Goal: Task Accomplishment & Management: Complete application form

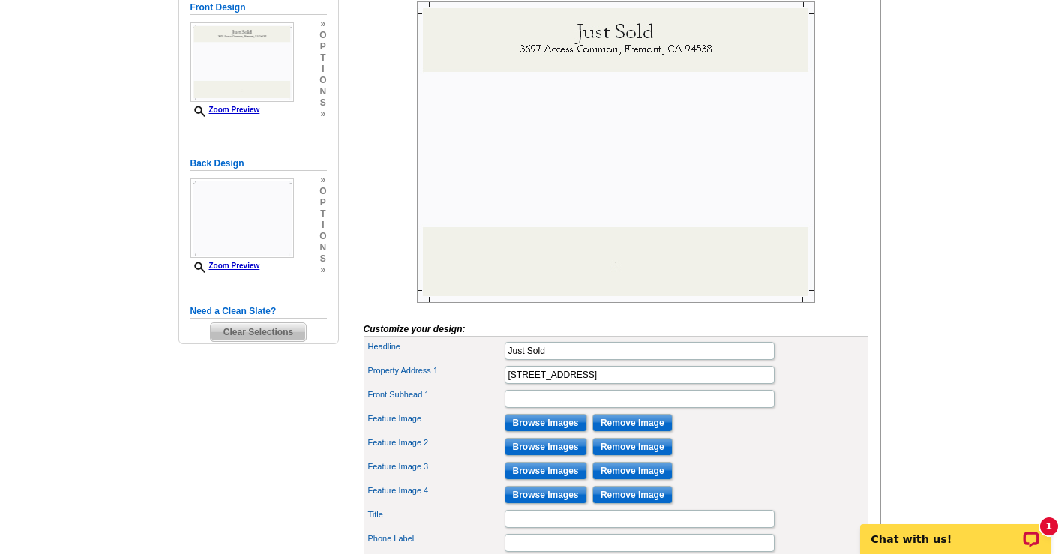
scroll to position [323, 0]
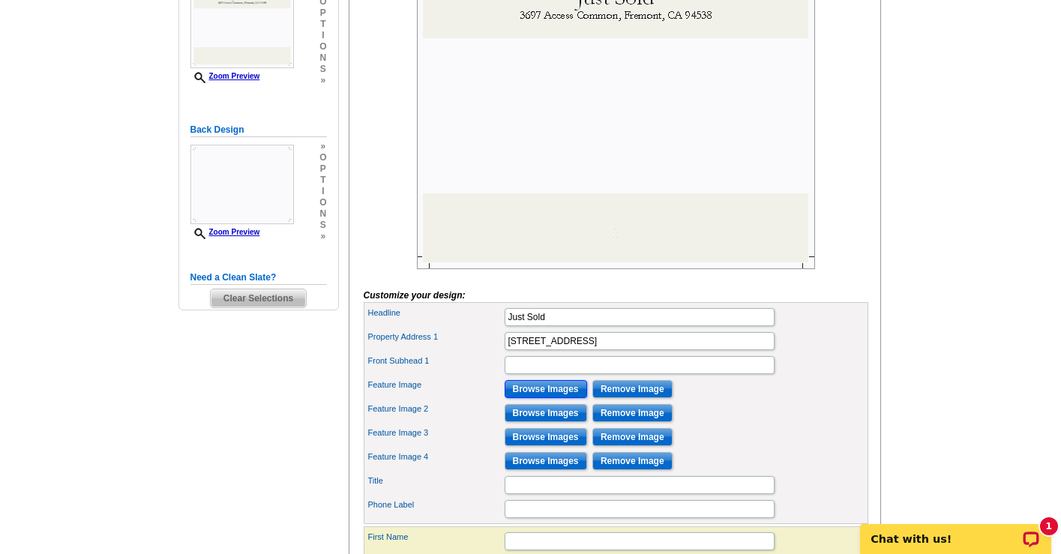
click at [555, 398] on input "Browse Images" at bounding box center [546, 389] width 83 height 18
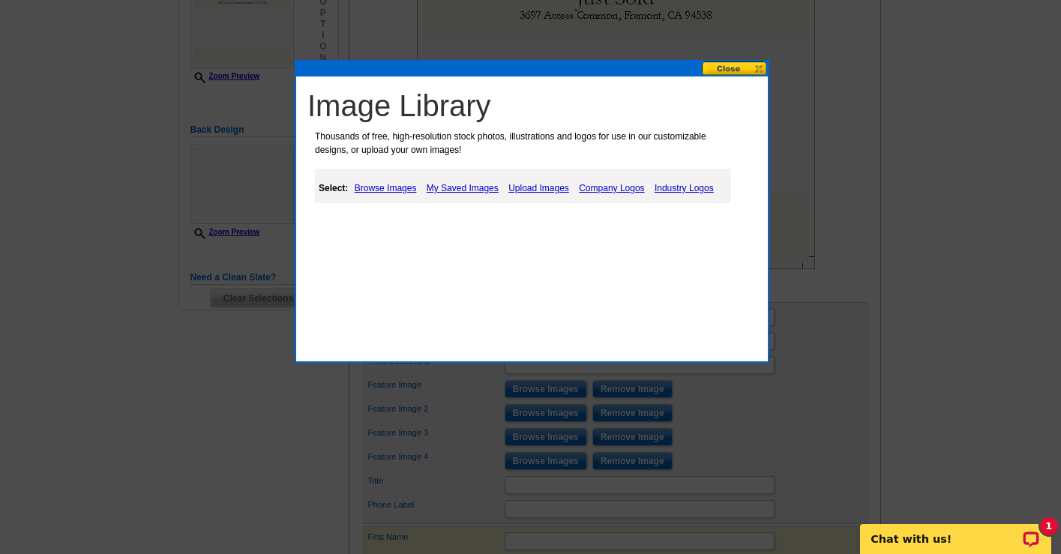
click at [538, 187] on link "Upload Images" at bounding box center [539, 188] width 68 height 18
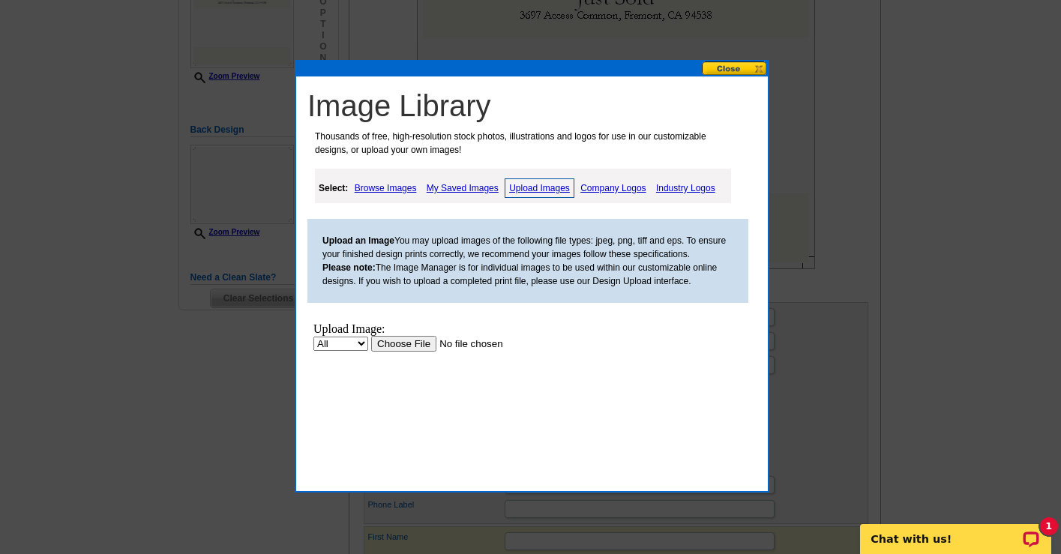
scroll to position [0, 0]
click at [405, 345] on input "file" at bounding box center [466, 344] width 190 height 16
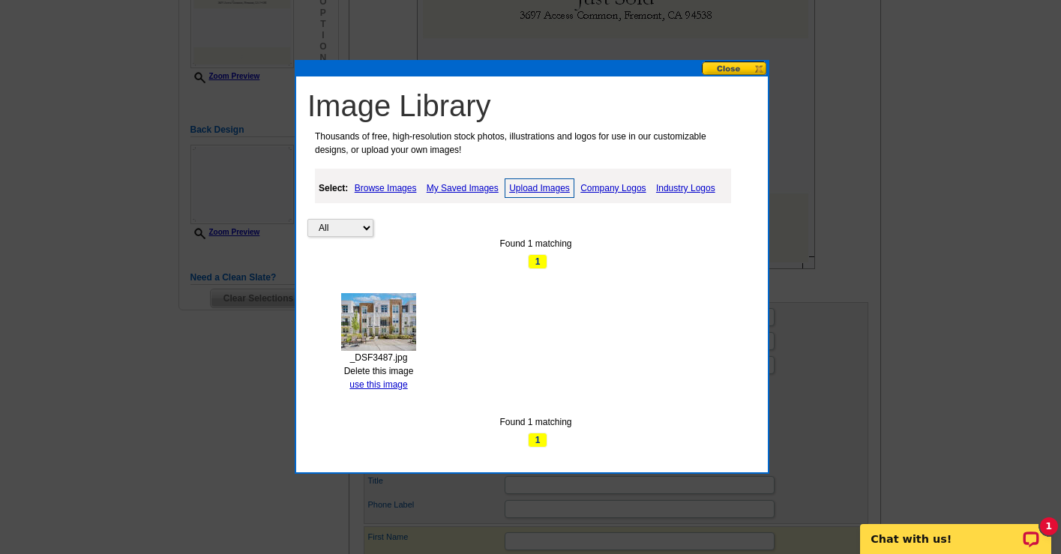
click at [394, 338] on img at bounding box center [378, 322] width 75 height 58
click at [385, 384] on link "use this image" at bounding box center [379, 385] width 58 height 11
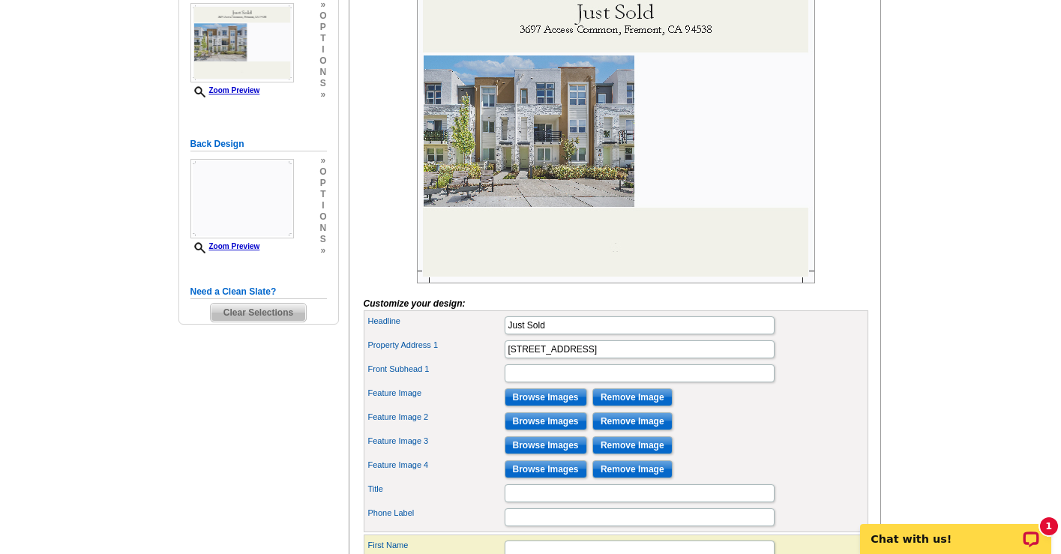
scroll to position [315, 0]
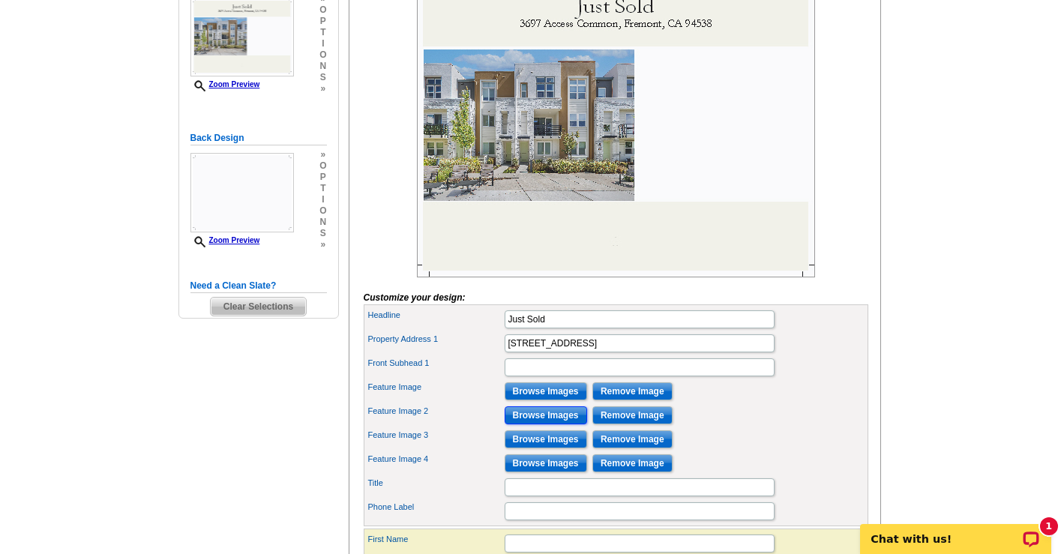
click at [557, 425] on input "Browse Images" at bounding box center [546, 416] width 83 height 18
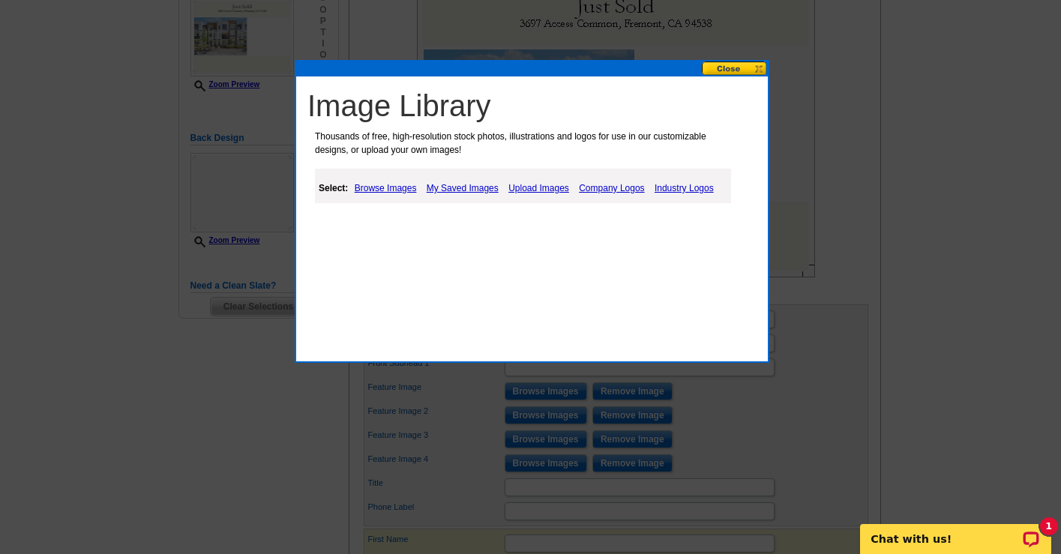
click at [536, 187] on link "Upload Images" at bounding box center [539, 188] width 68 height 18
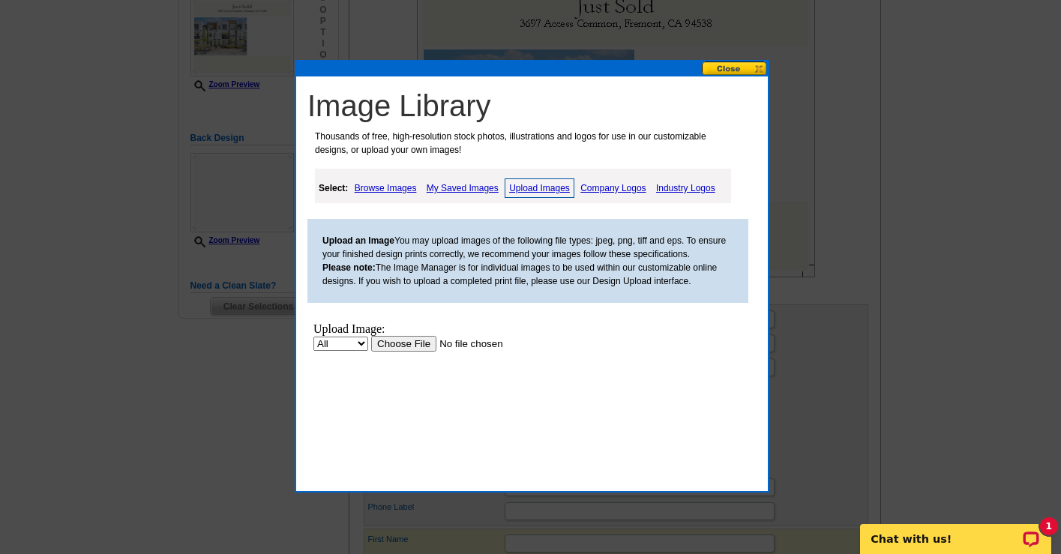
scroll to position [0, 0]
click at [406, 342] on input "file" at bounding box center [466, 344] width 190 height 16
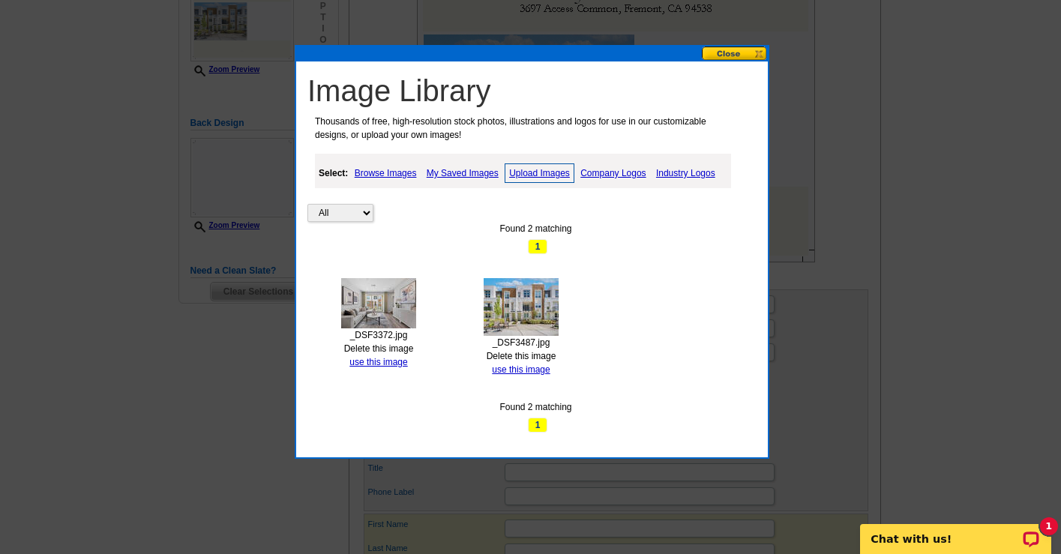
scroll to position [305, 0]
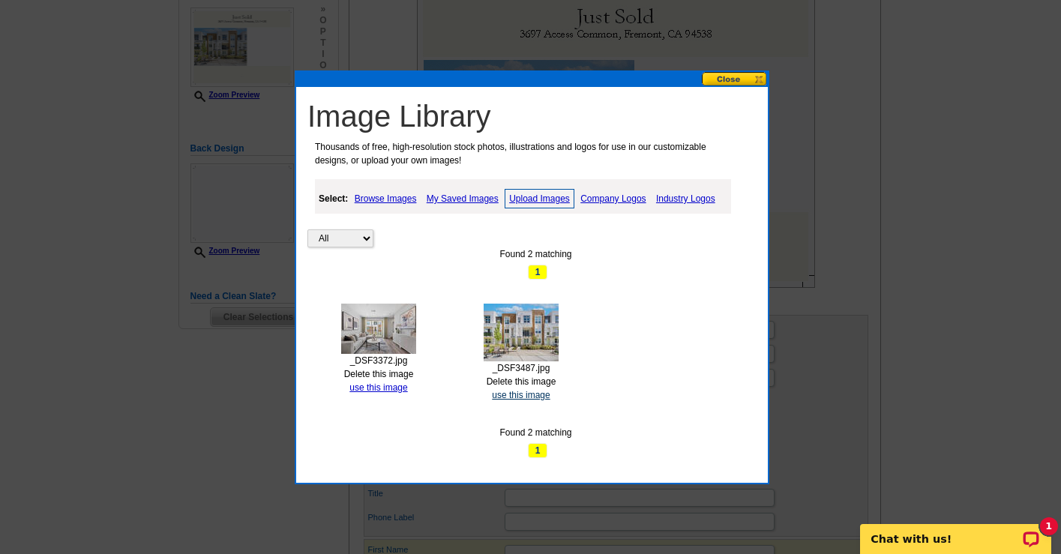
click at [535, 392] on link "use this image" at bounding box center [521, 395] width 58 height 11
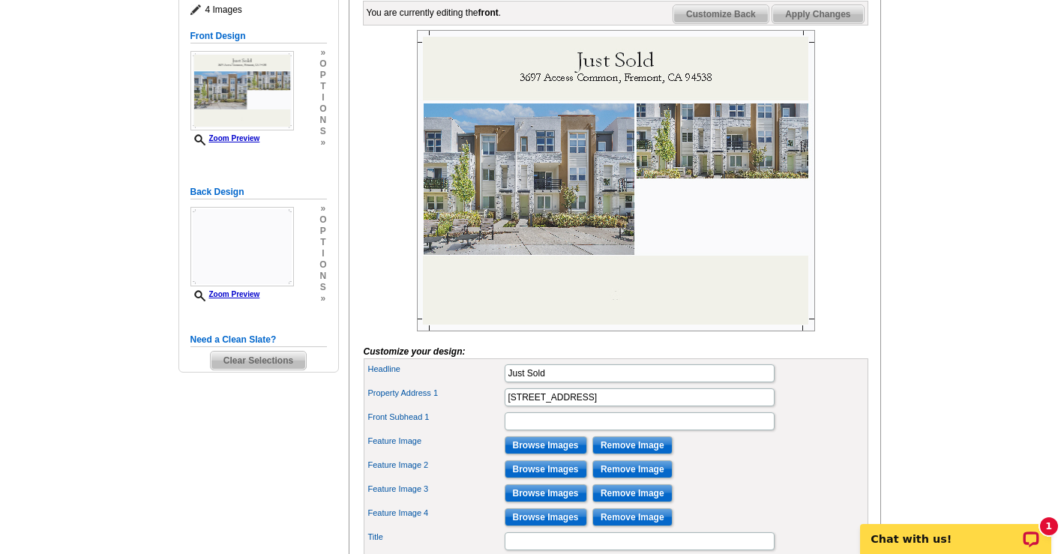
scroll to position [258, 0]
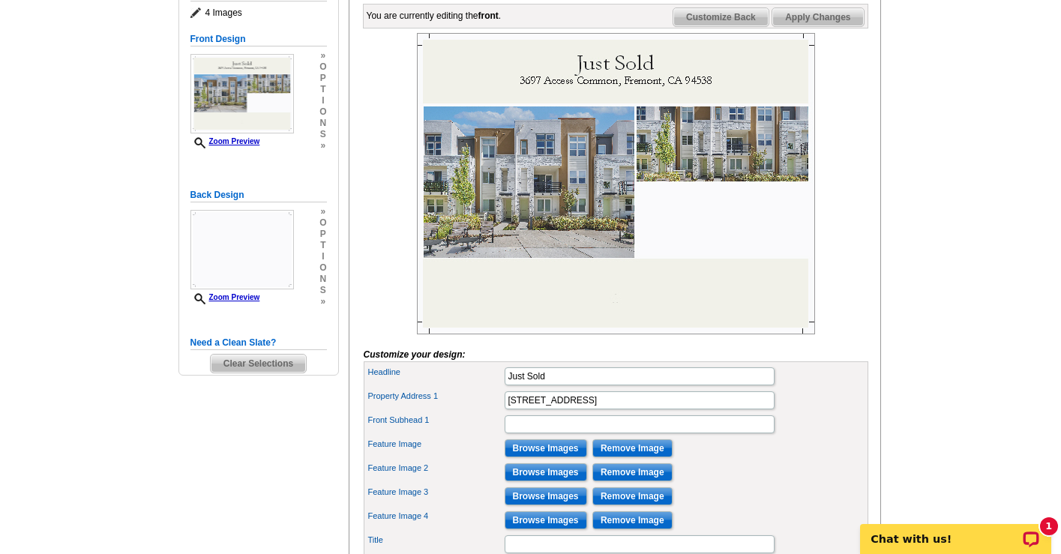
click at [734, 173] on img at bounding box center [616, 184] width 398 height 302
click at [621, 482] on input "Remove Image" at bounding box center [633, 473] width 80 height 18
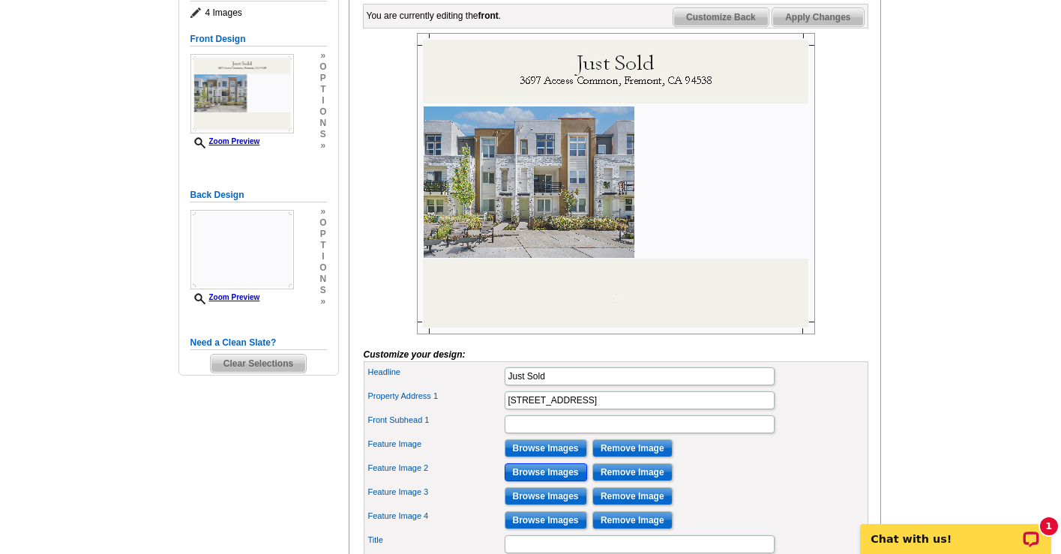
click at [558, 482] on input "Browse Images" at bounding box center [546, 473] width 83 height 18
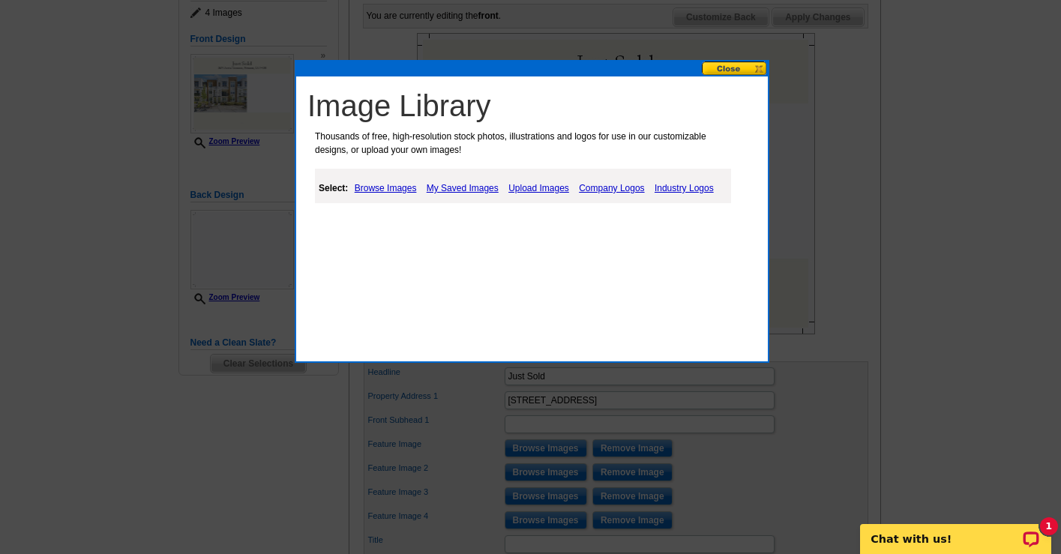
click at [531, 188] on link "Upload Images" at bounding box center [539, 188] width 68 height 18
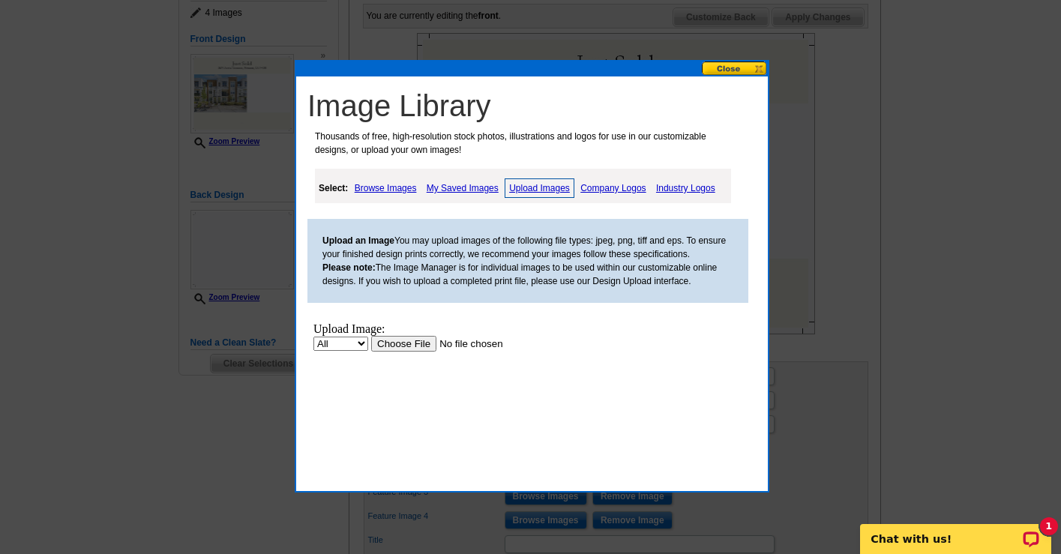
scroll to position [0, 0]
click at [407, 346] on input "file" at bounding box center [466, 344] width 190 height 16
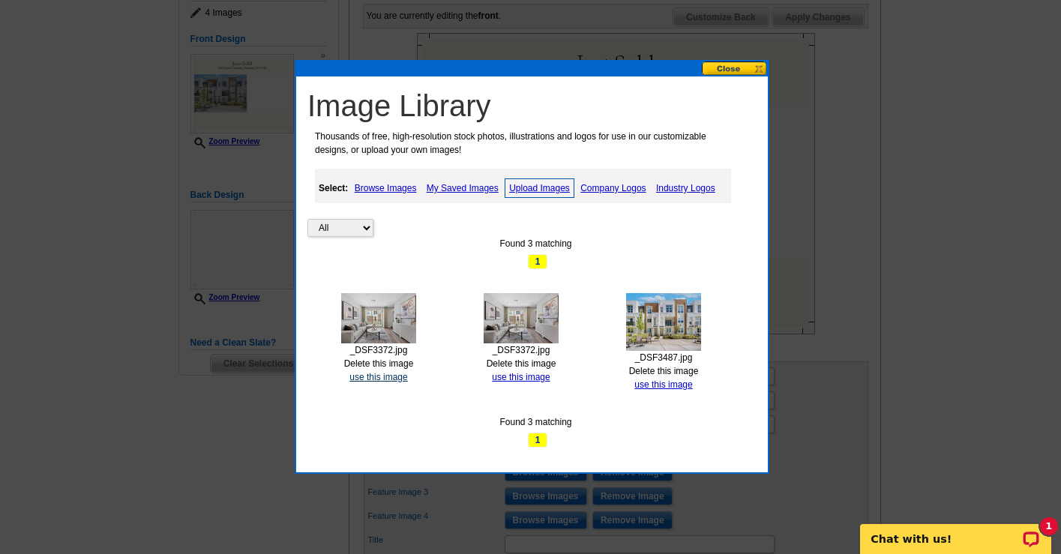
click at [395, 375] on link "use this image" at bounding box center [379, 377] width 58 height 11
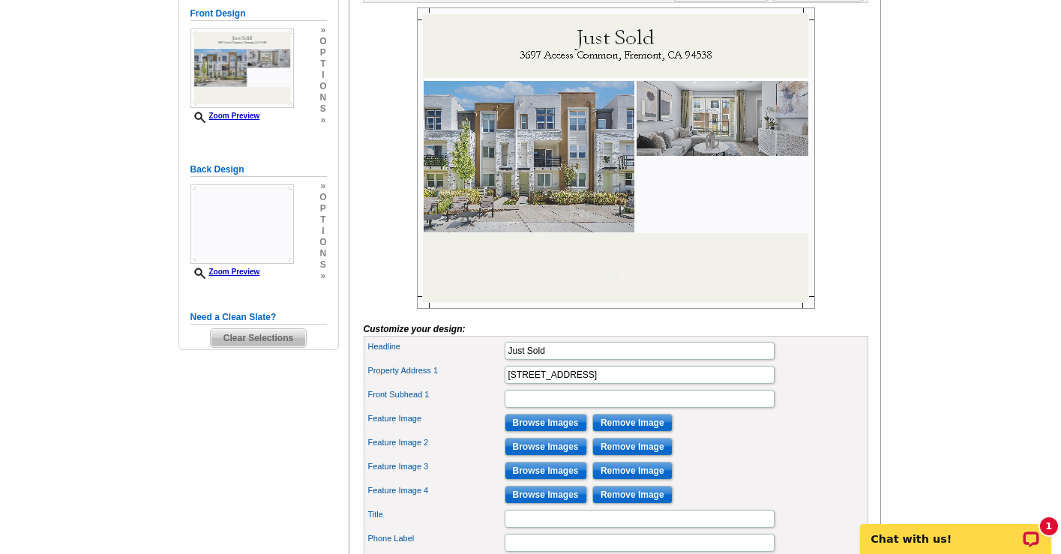
scroll to position [292, 0]
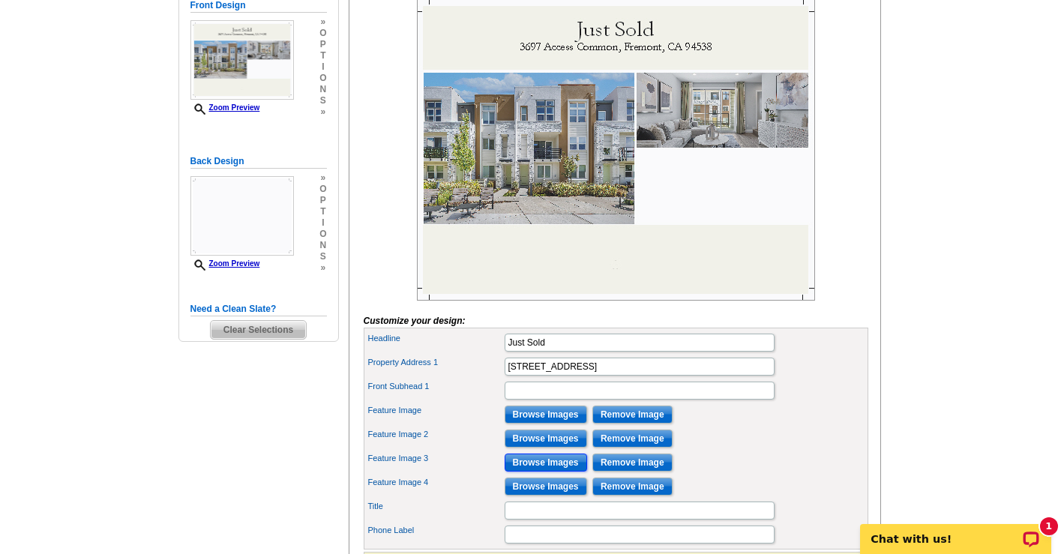
click at [551, 472] on input "Browse Images" at bounding box center [546, 463] width 83 height 18
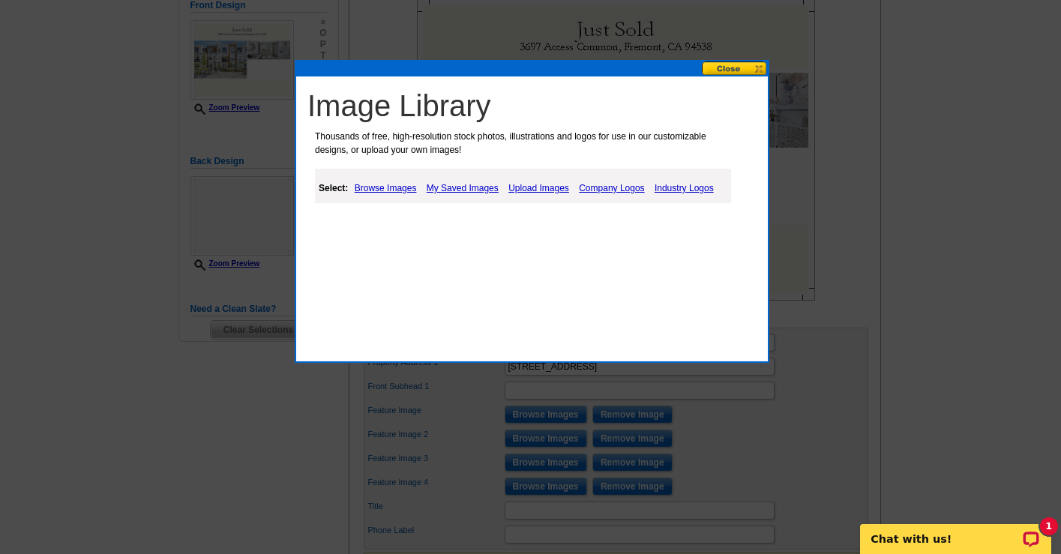
click at [543, 187] on link "Upload Images" at bounding box center [539, 188] width 68 height 18
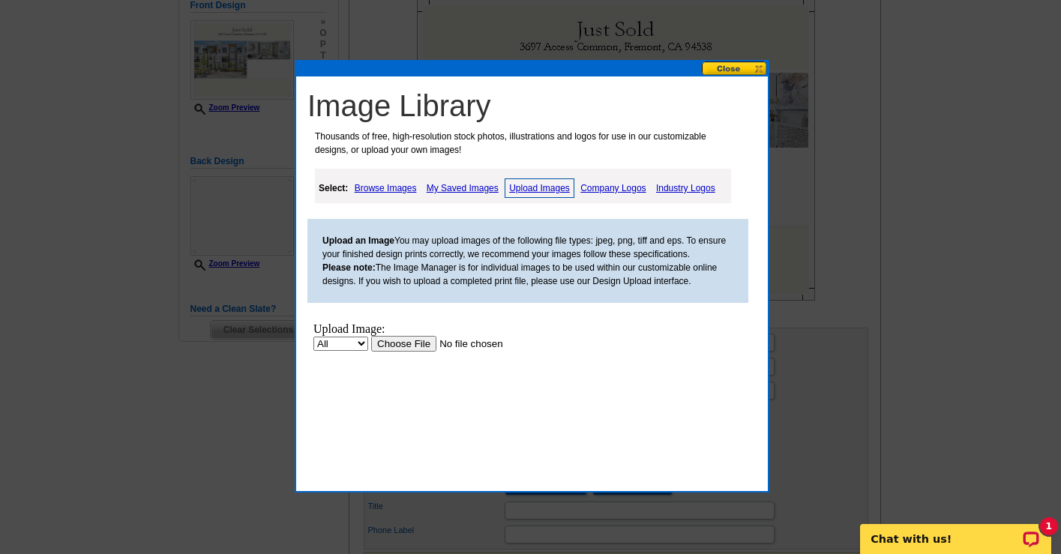
scroll to position [0, 0]
click at [401, 349] on input "file" at bounding box center [466, 344] width 190 height 16
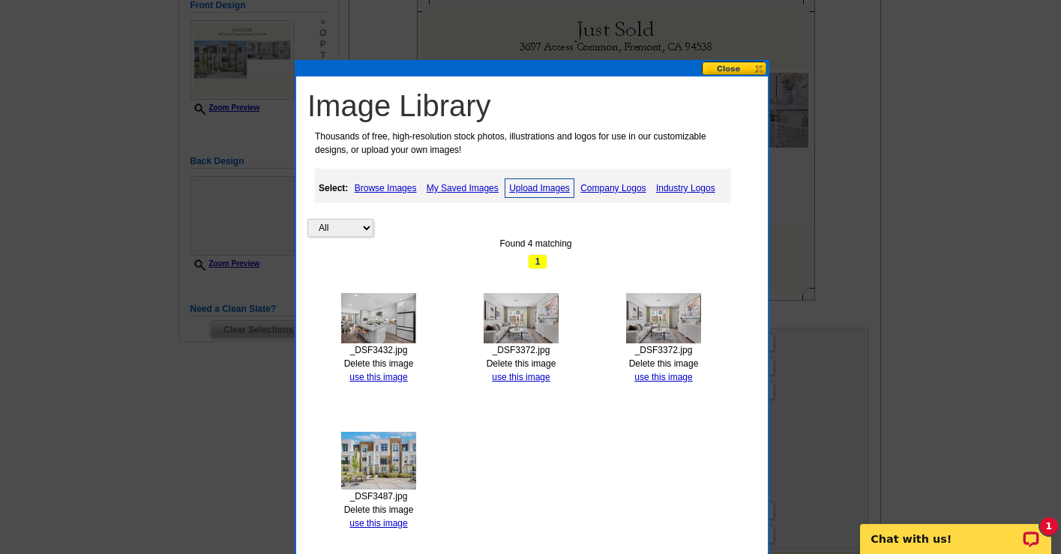
click at [377, 317] on img at bounding box center [378, 318] width 75 height 50
click at [383, 377] on link "use this image" at bounding box center [379, 377] width 58 height 11
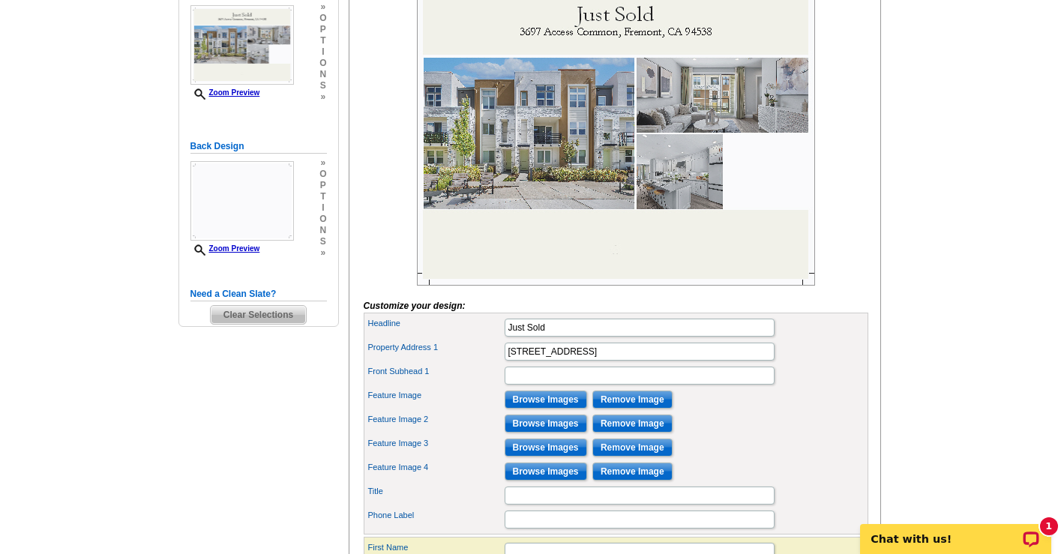
scroll to position [317, 0]
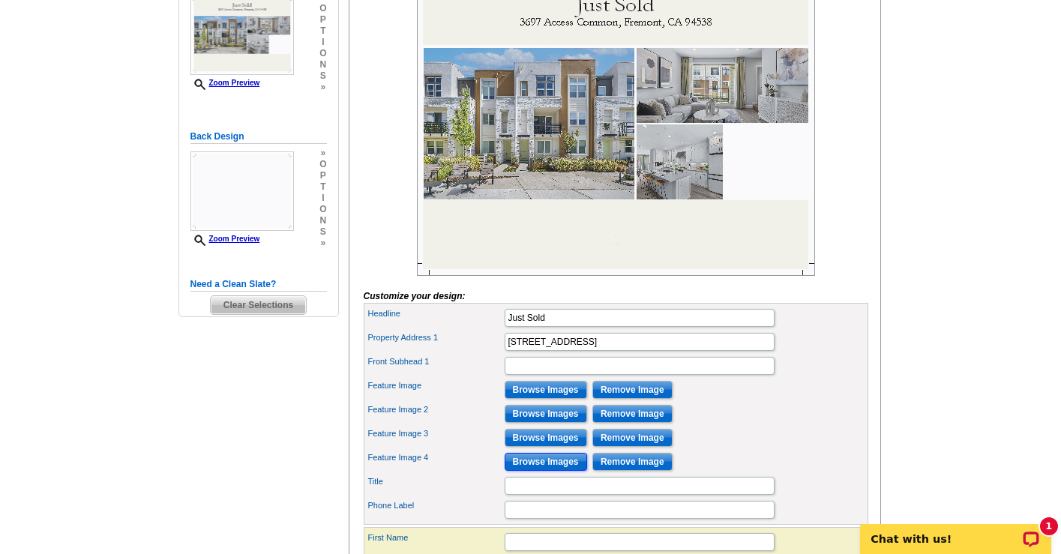
click at [537, 471] on input "Browse Images" at bounding box center [546, 462] width 83 height 18
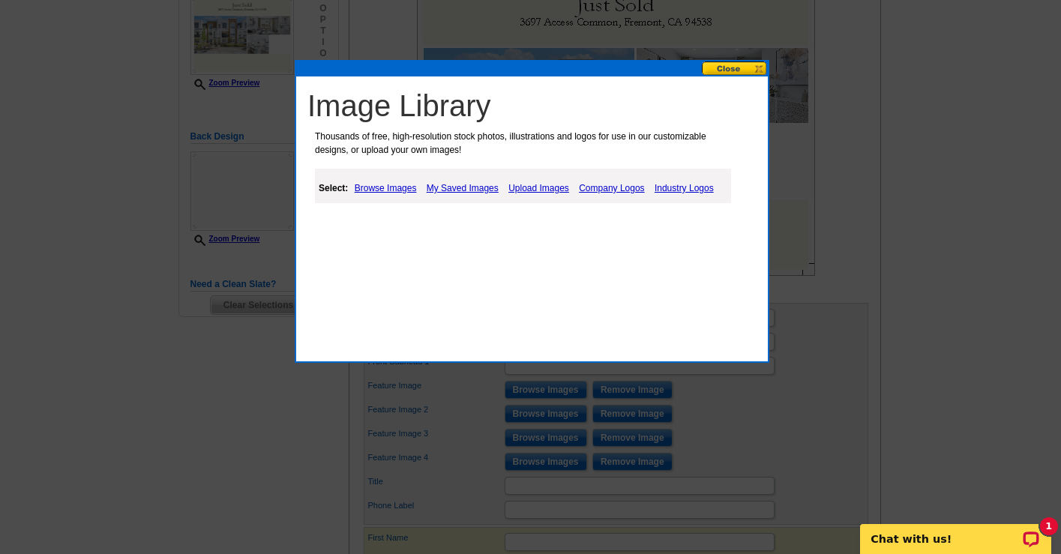
click at [530, 186] on link "Upload Images" at bounding box center [539, 188] width 68 height 18
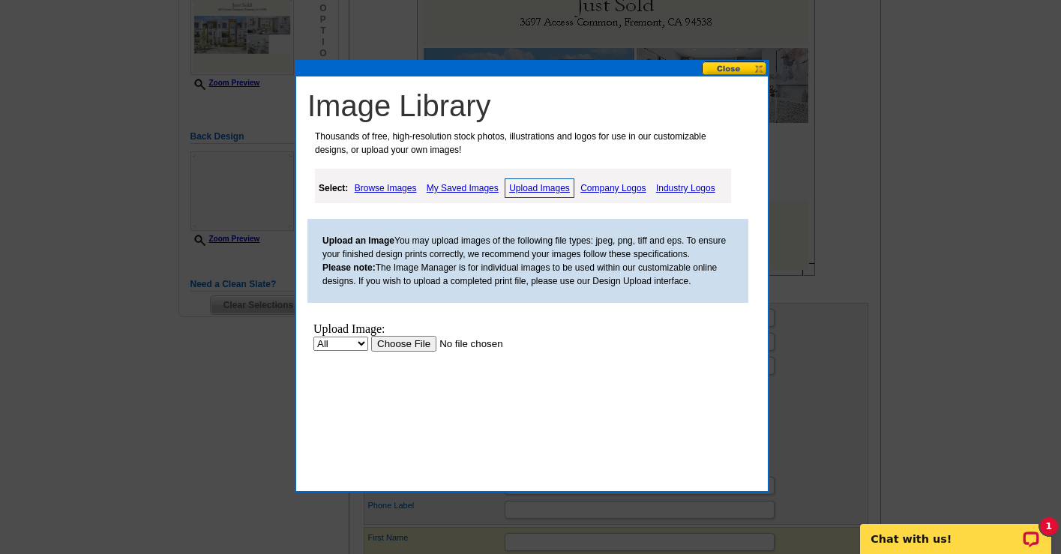
scroll to position [0, 0]
click at [402, 344] on input "file" at bounding box center [466, 344] width 190 height 16
click at [525, 188] on link "Upload Images" at bounding box center [540, 189] width 70 height 20
click at [398, 346] on input "file" at bounding box center [466, 344] width 190 height 16
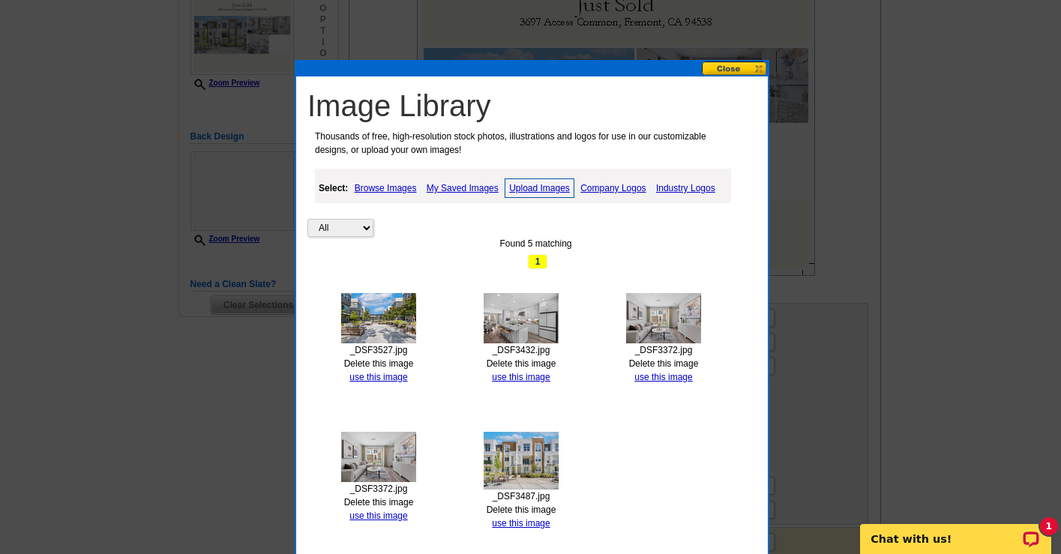
click at [380, 319] on img at bounding box center [378, 318] width 75 height 50
click at [381, 375] on link "use this image" at bounding box center [379, 377] width 58 height 11
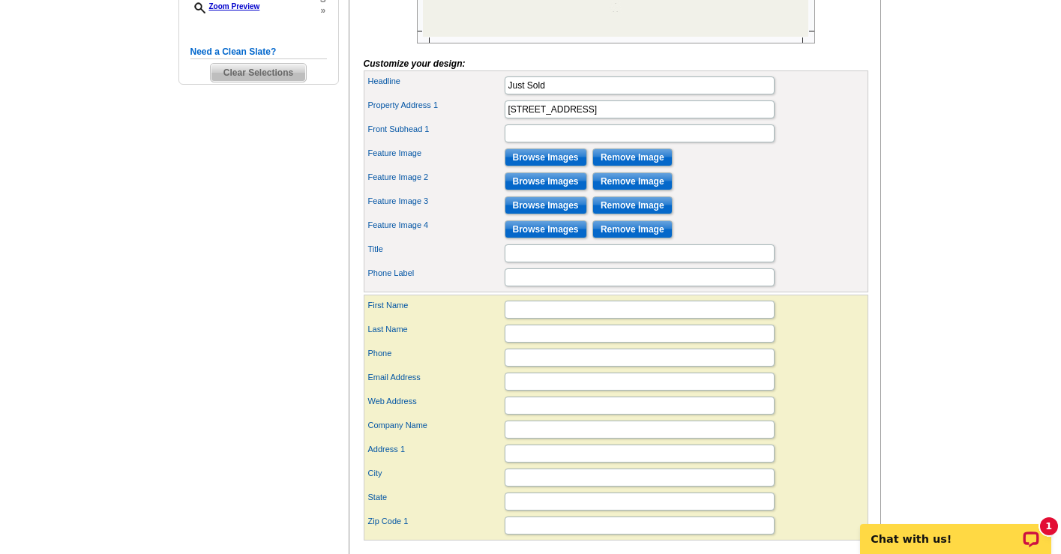
scroll to position [596, 0]
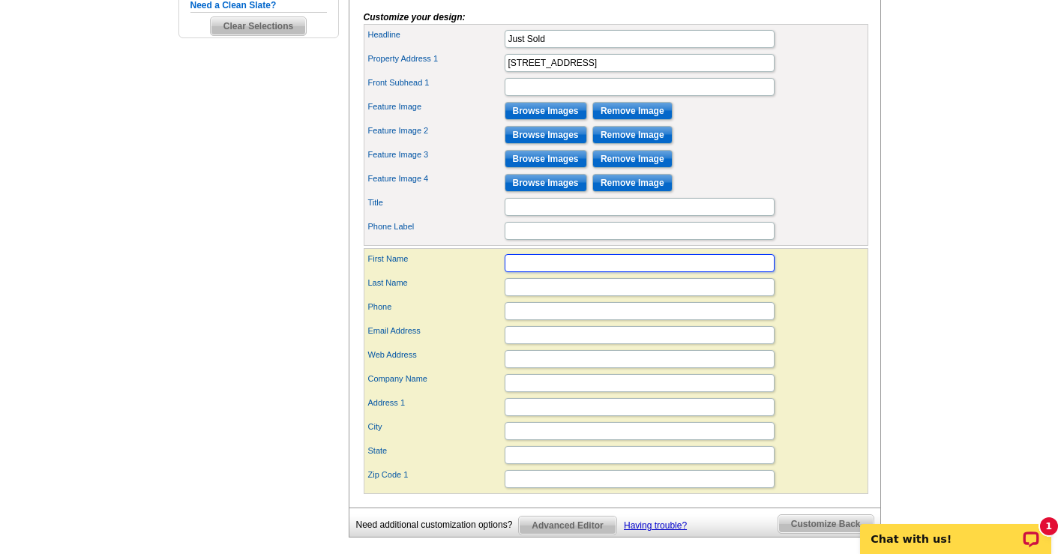
click at [721, 272] on input "First Name" at bounding box center [640, 263] width 270 height 18
type input "[PERSON_NAME]"
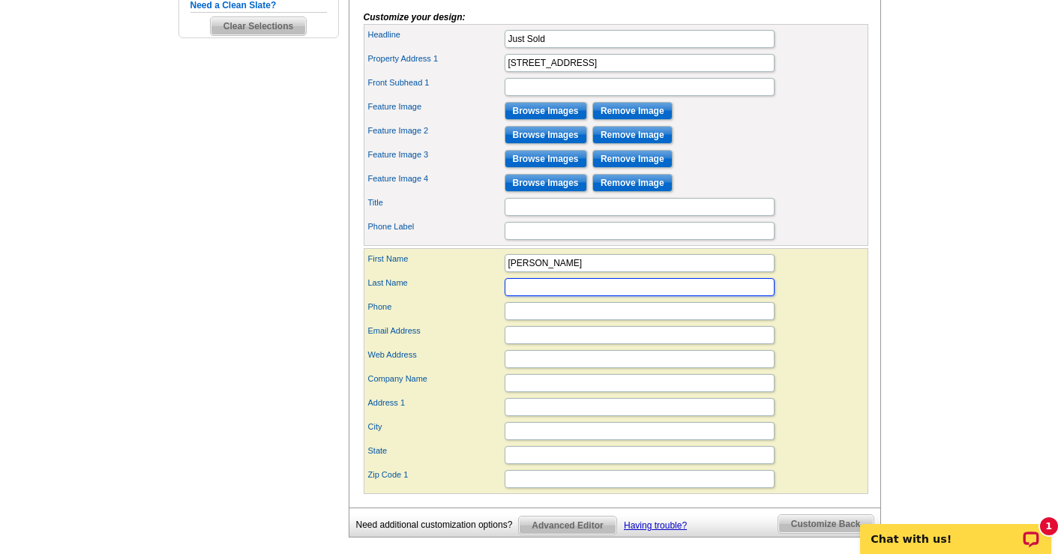
click at [563, 296] on input "Last Name" at bounding box center [640, 287] width 270 height 18
type input "Chiang"
click at [539, 320] on input "Phone" at bounding box center [640, 311] width 270 height 18
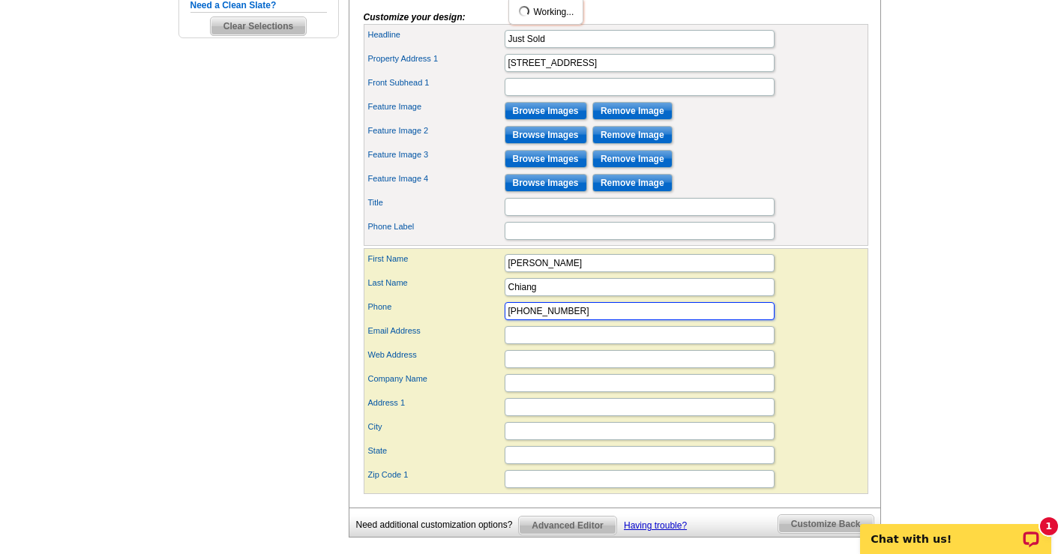
type input "[PHONE_NUMBER]"
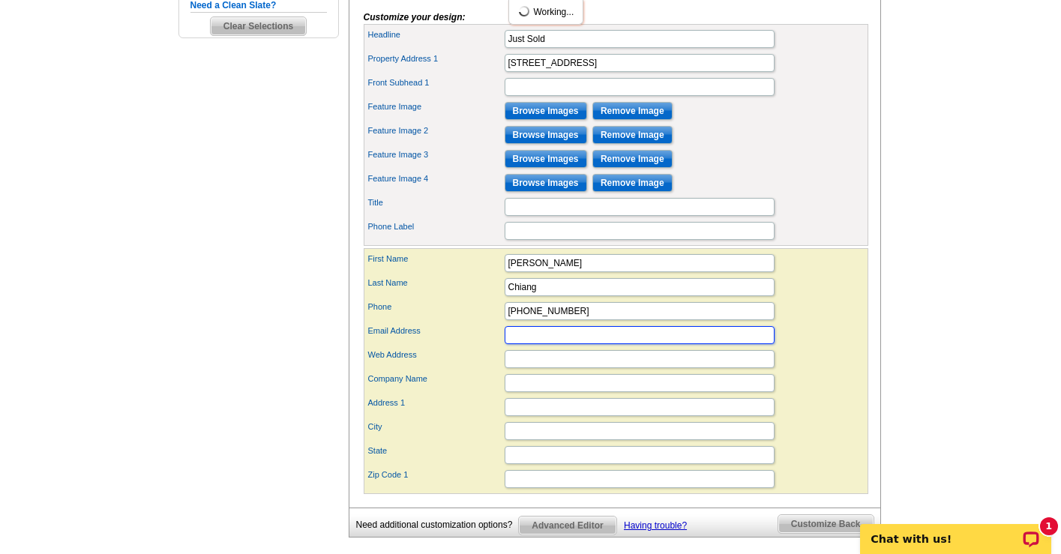
click at [533, 344] on input "Email Address" at bounding box center [640, 335] width 270 height 18
type input "[EMAIL_ADDRESS][DOMAIN_NAME]"
click at [823, 371] on div "Web Address" at bounding box center [616, 359] width 499 height 24
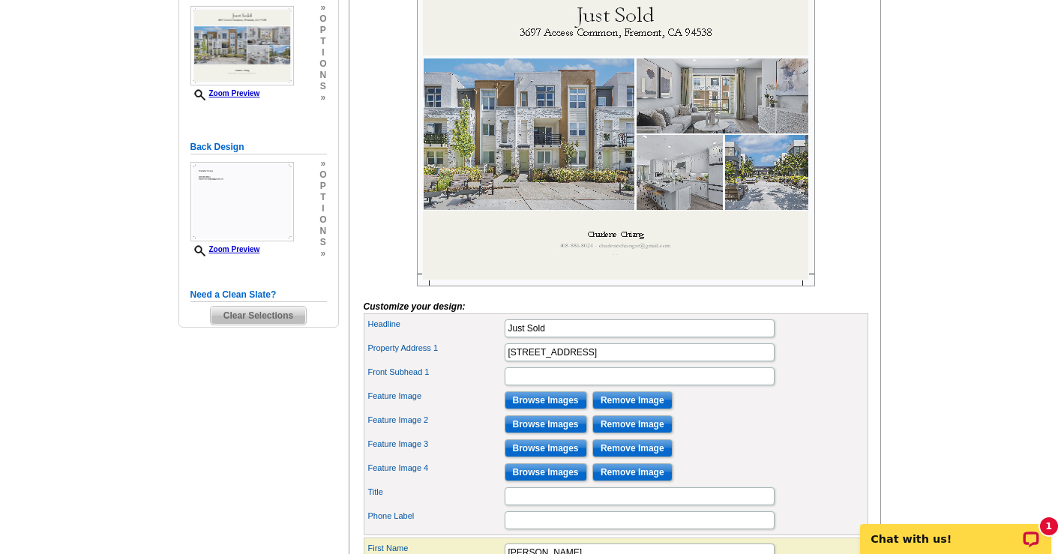
scroll to position [425, 0]
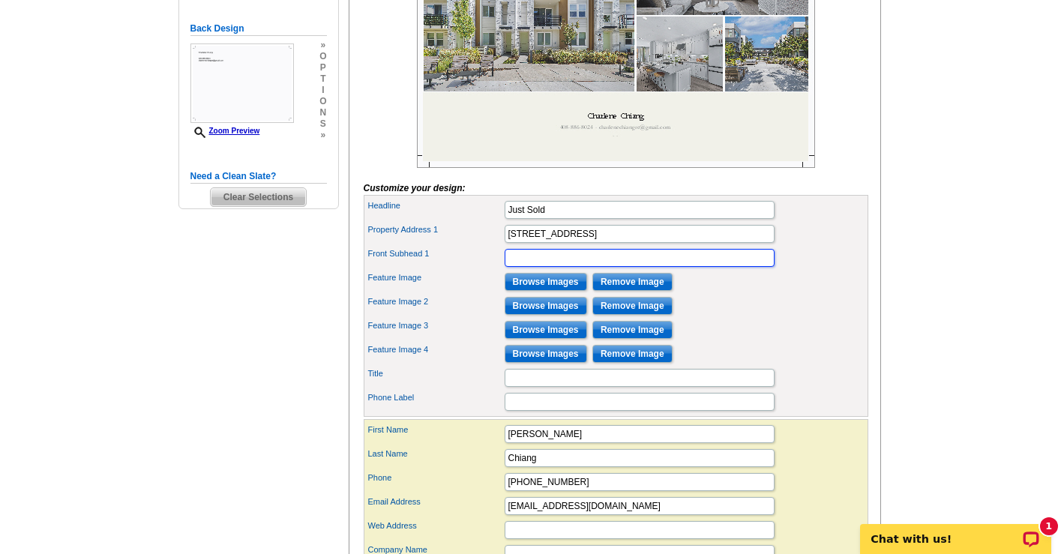
click at [647, 267] on input "Front Subhead 1" at bounding box center [640, 258] width 270 height 18
type input "Record high!"
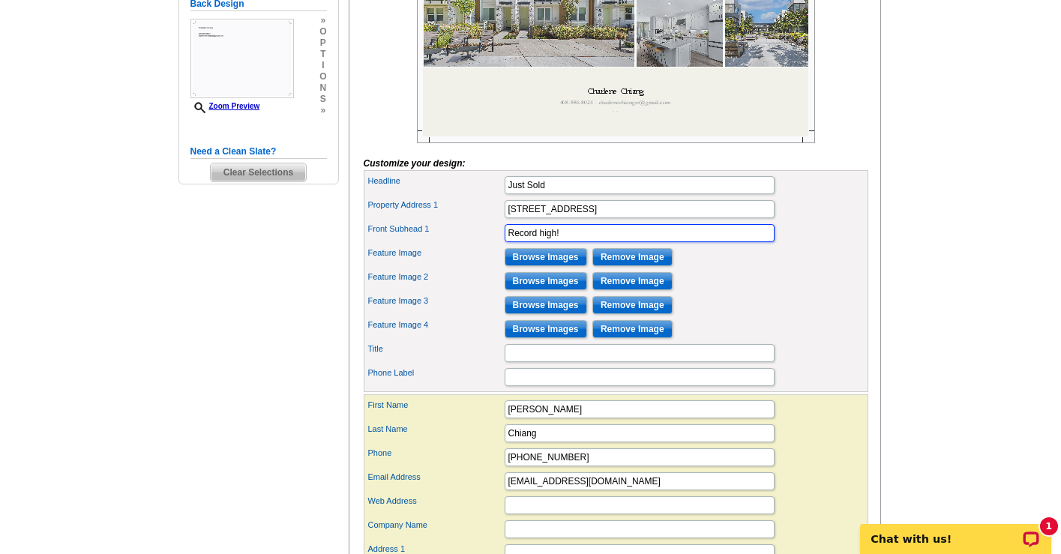
scroll to position [500, 0]
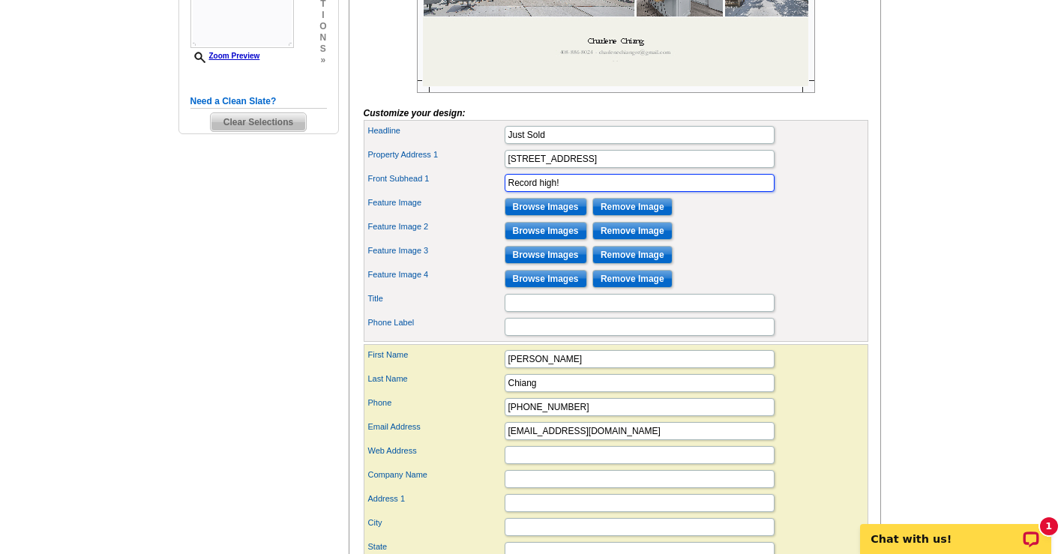
drag, startPoint x: 563, startPoint y: 206, endPoint x: 495, endPoint y: 205, distance: 68.3
click at [495, 195] on div "Front Subhead 1 Record high!" at bounding box center [616, 183] width 499 height 24
click at [827, 291] on div "Feature Image 4 Browse Images Remove Image" at bounding box center [616, 279] width 499 height 24
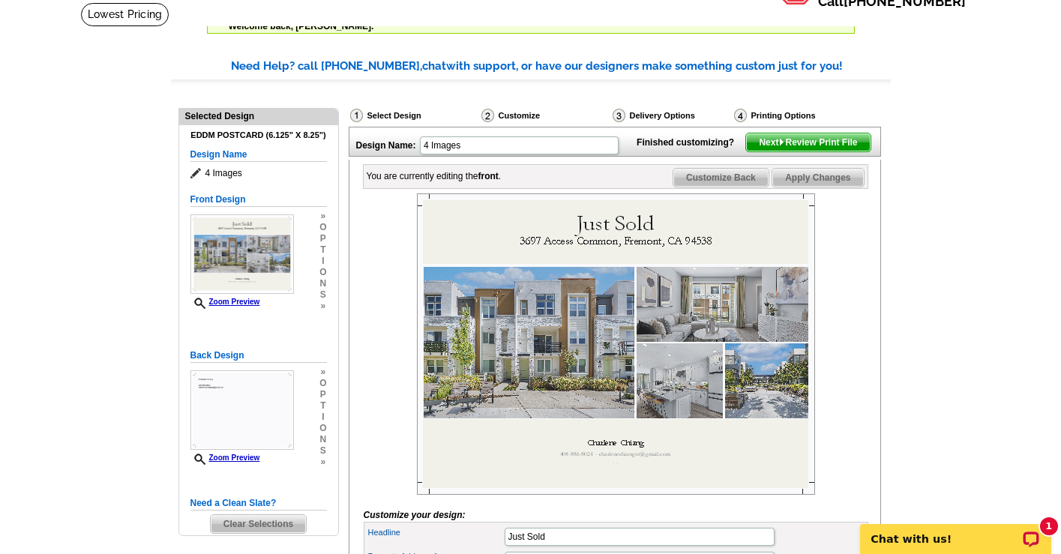
scroll to position [113, 0]
